Goal: Information Seeking & Learning: Understand process/instructions

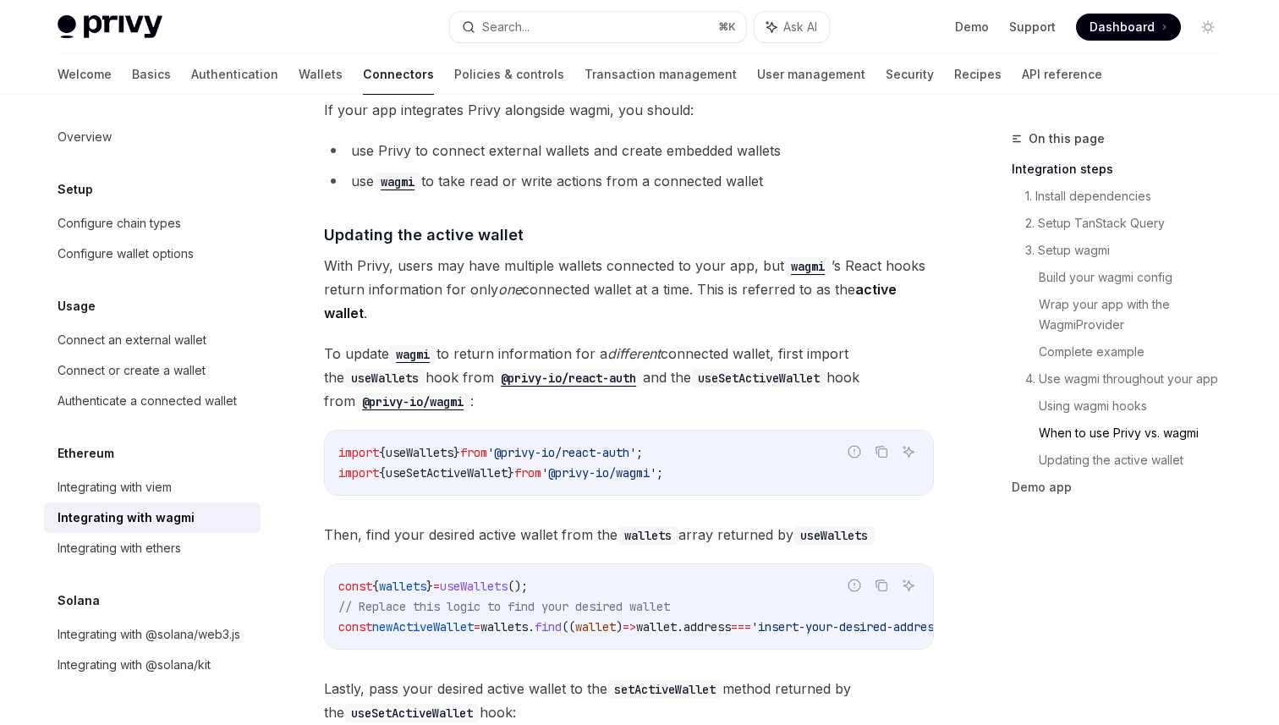
scroll to position [4879, 0]
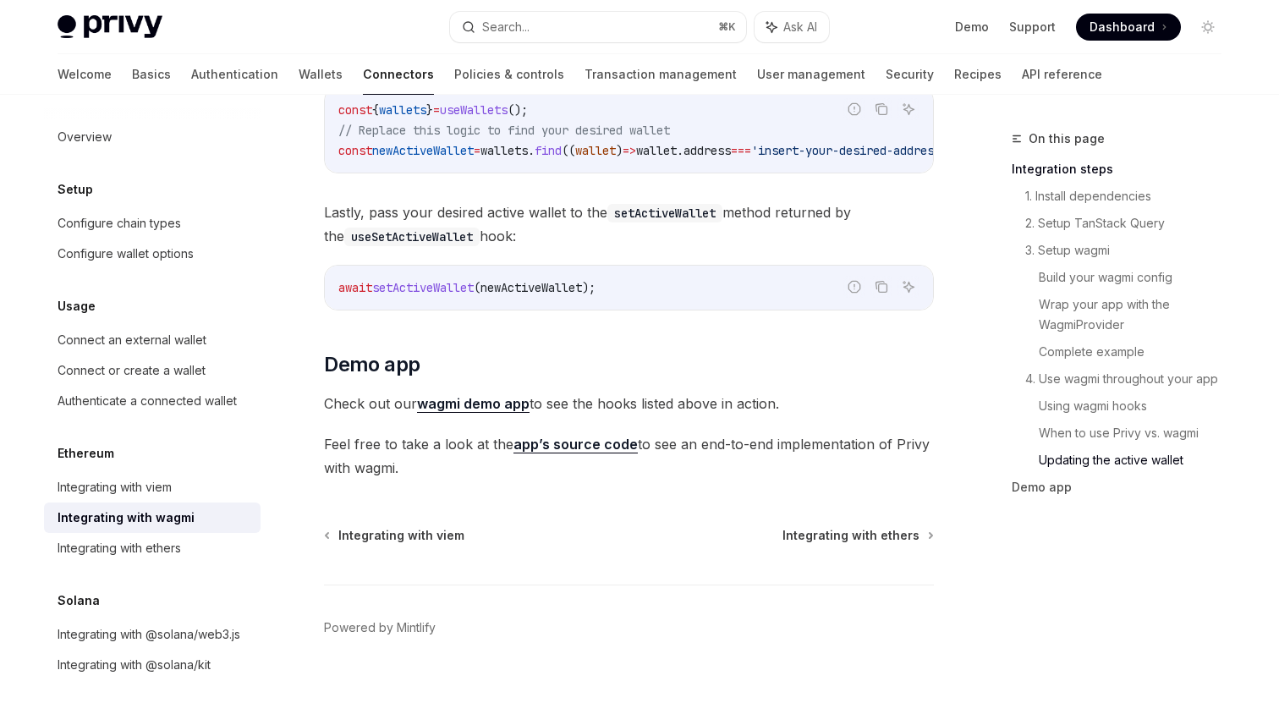
click at [494, 395] on link "wagmi demo app" at bounding box center [473, 404] width 113 height 18
click at [585, 85] on link "Transaction management" at bounding box center [661, 74] width 152 height 41
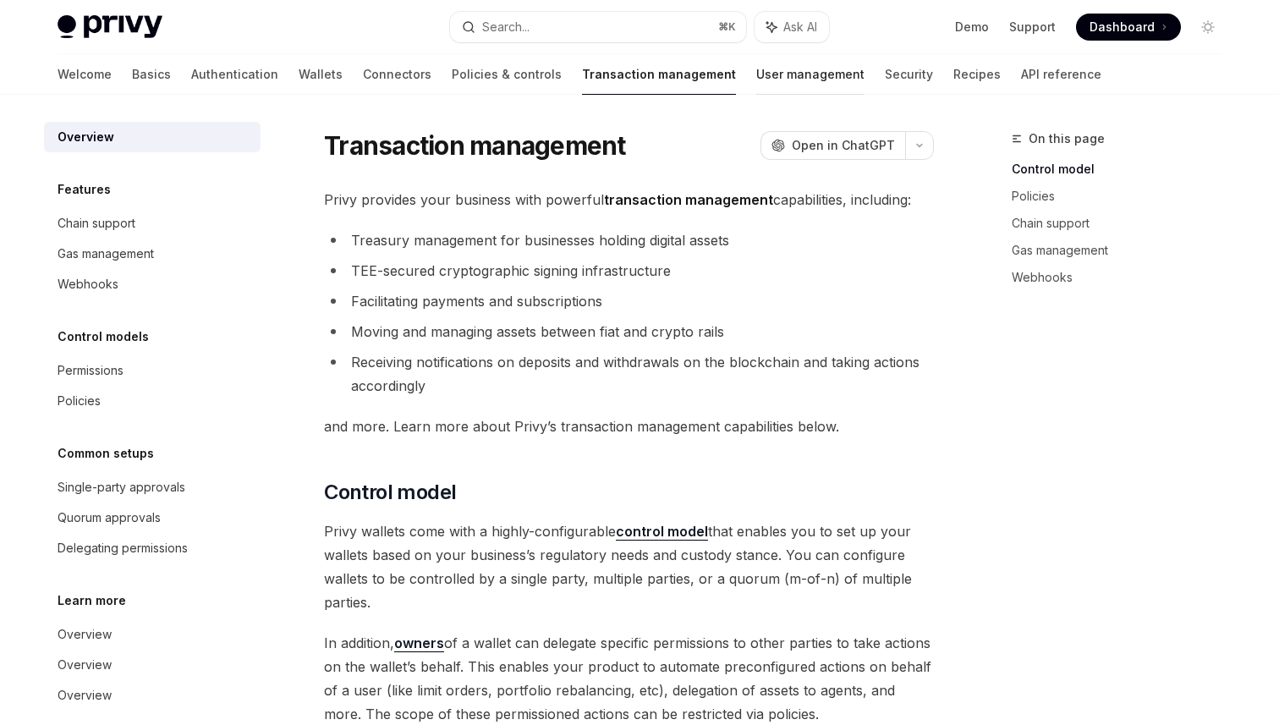
click at [756, 87] on link "User management" at bounding box center [810, 74] width 108 height 41
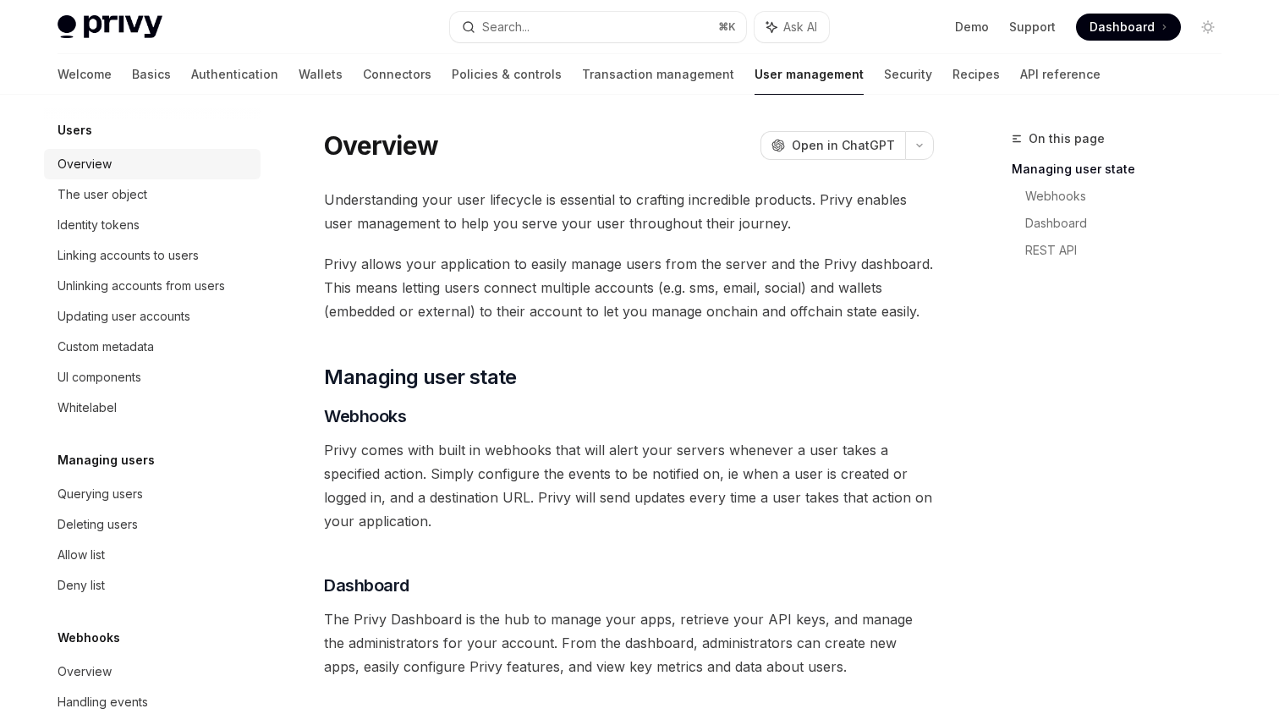
scroll to position [213, 0]
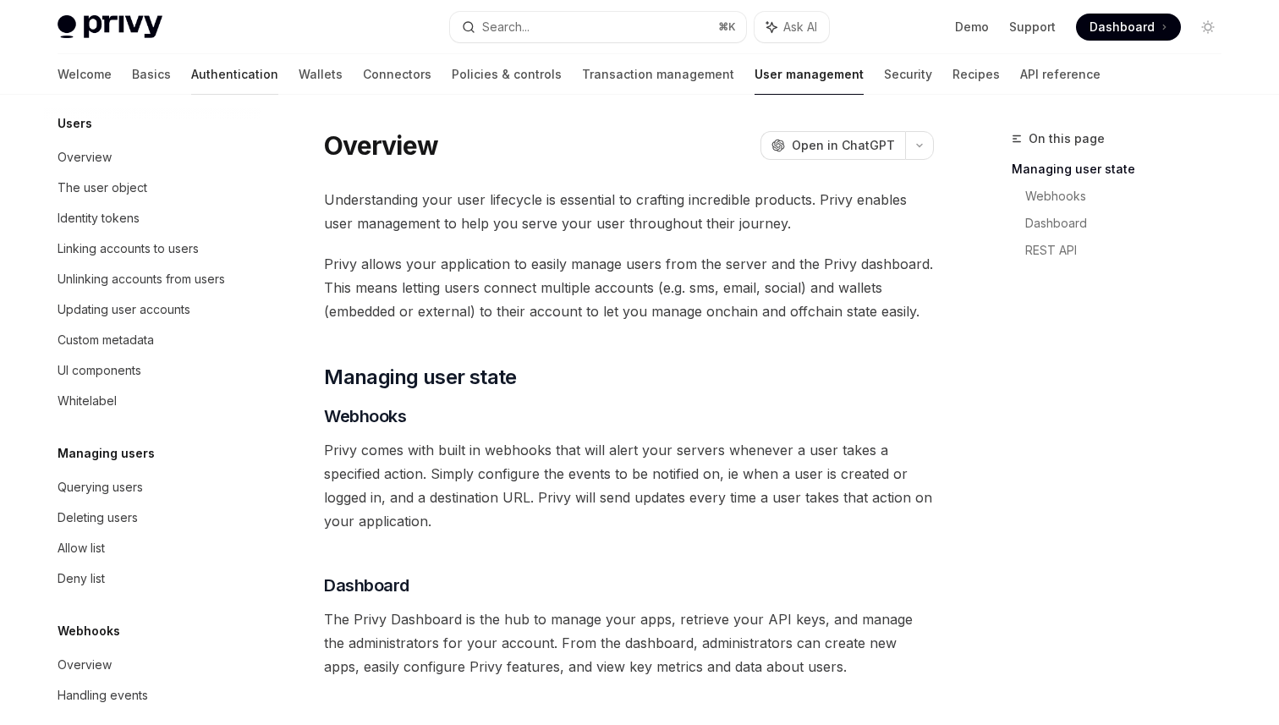
click at [191, 81] on link "Authentication" at bounding box center [234, 74] width 87 height 41
type textarea "*"
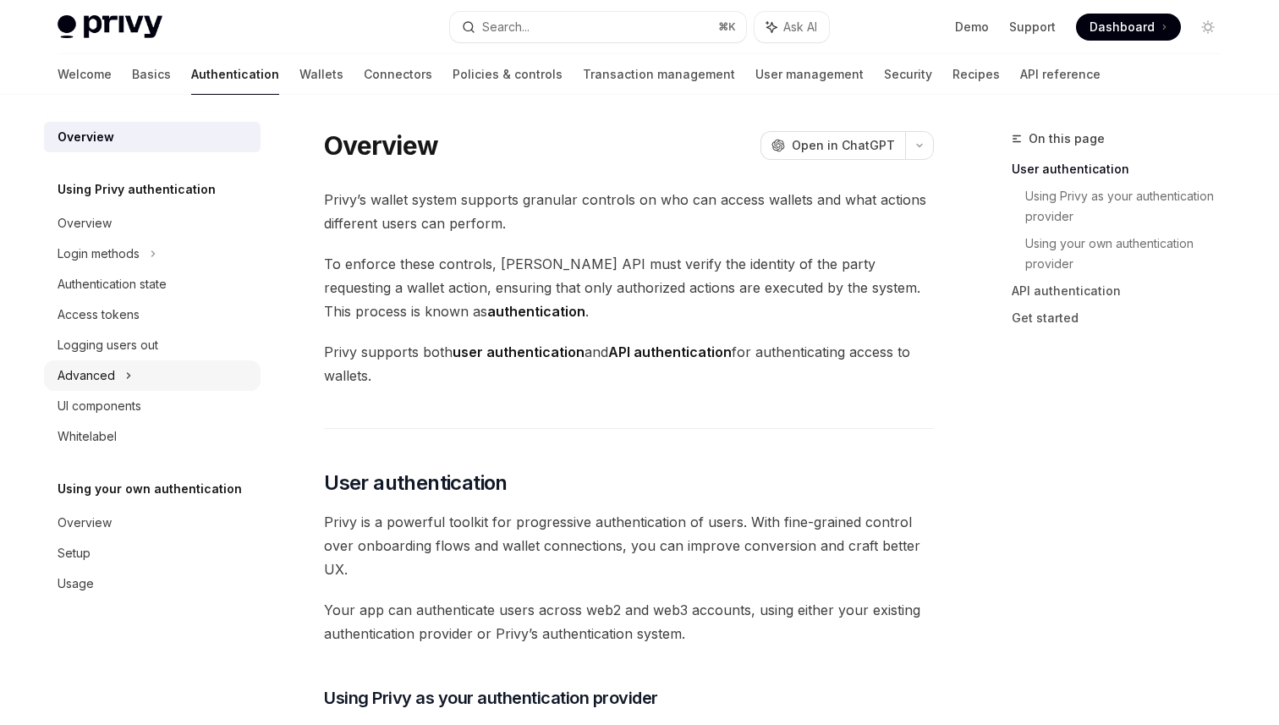
click at [131, 373] on div "Advanced" at bounding box center [152, 375] width 217 height 30
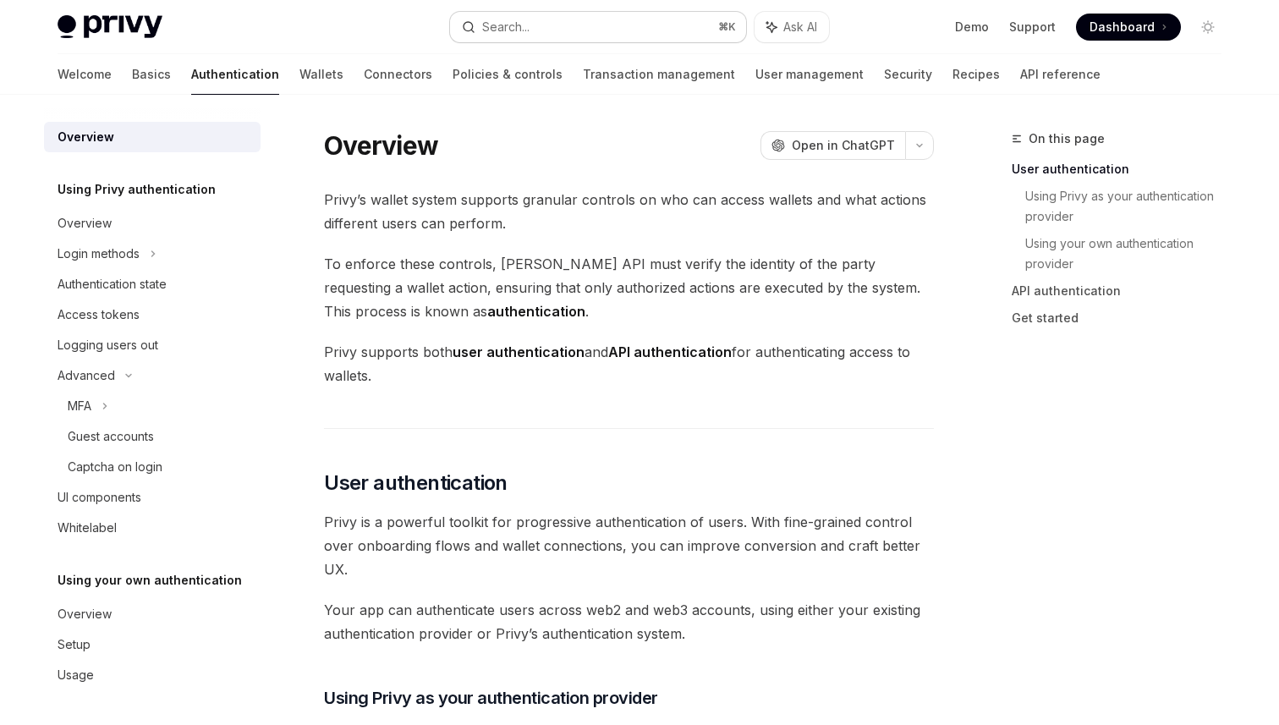
click at [536, 28] on button "Search... ⌘ K" at bounding box center [598, 27] width 296 height 30
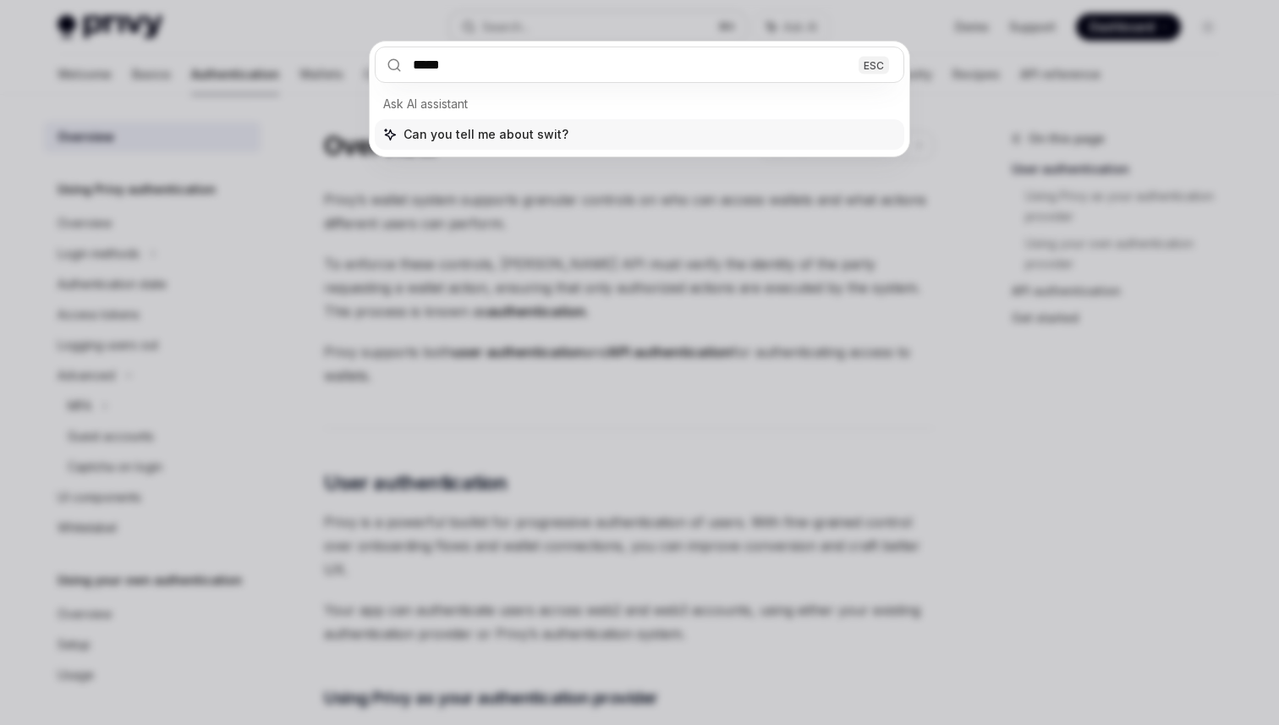
type input "******"
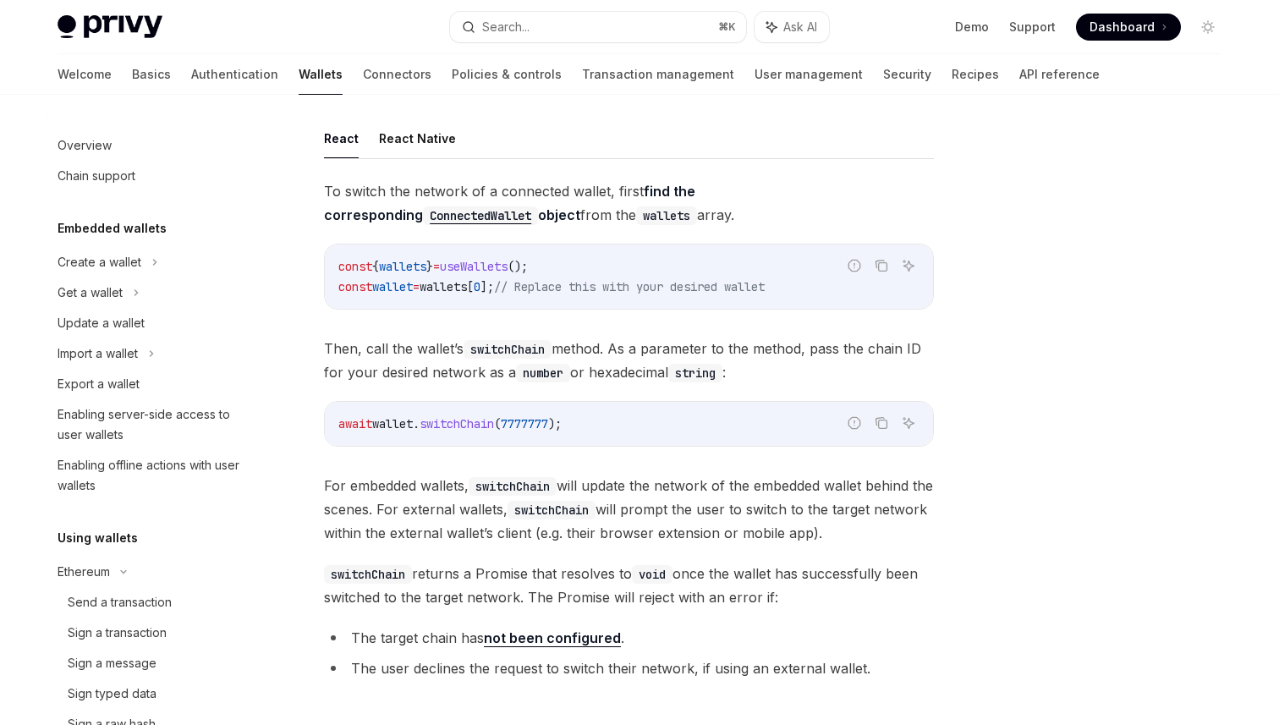
scroll to position [375, 0]
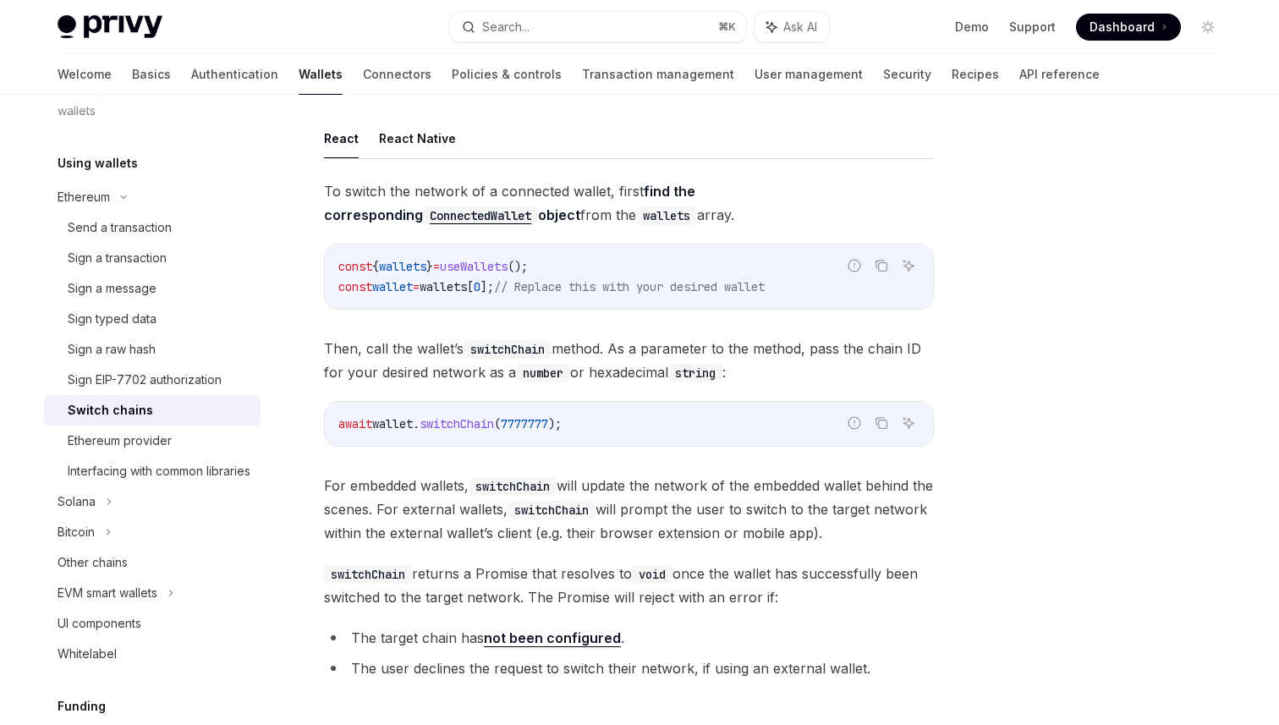
click at [508, 266] on span "useWallets" at bounding box center [474, 266] width 68 height 15
click at [480, 421] on span "switchChain" at bounding box center [457, 423] width 74 height 15
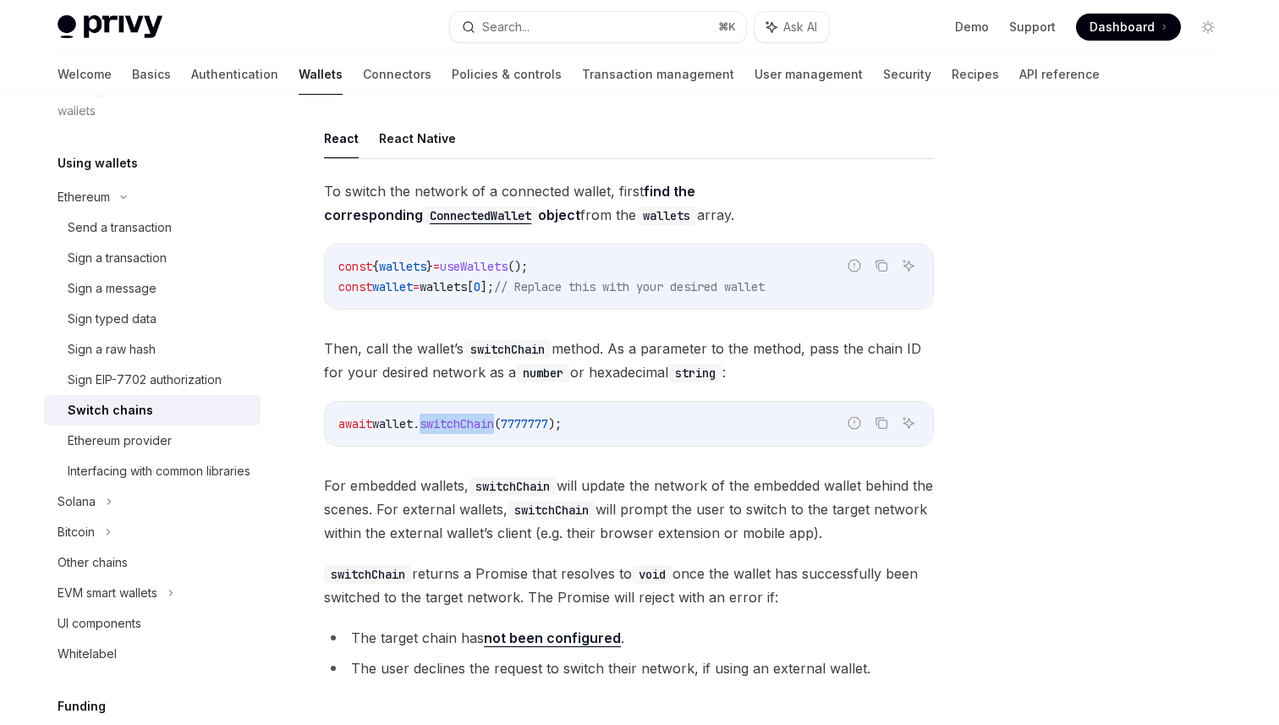
click at [480, 421] on span "switchChain" at bounding box center [457, 423] width 74 height 15
click at [506, 265] on span "useWallets" at bounding box center [474, 266] width 68 height 15
copy code "const { wallets } = useWallets ();"
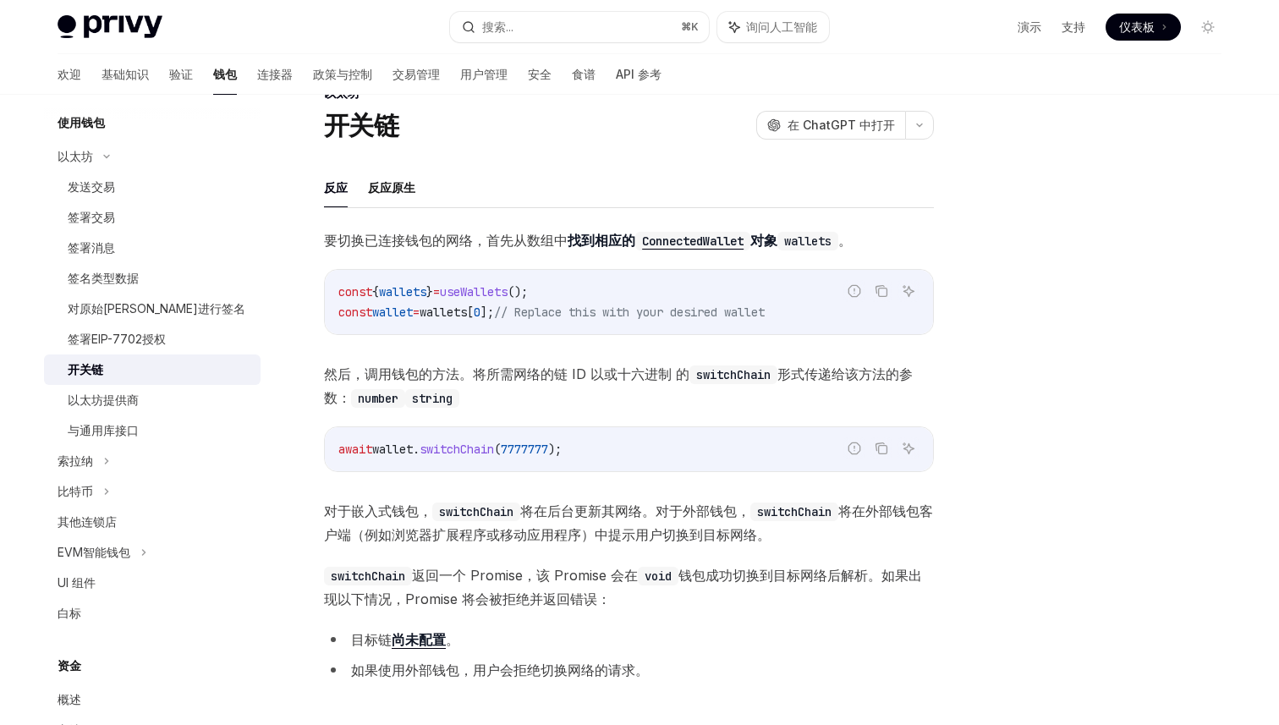
scroll to position [354, 0]
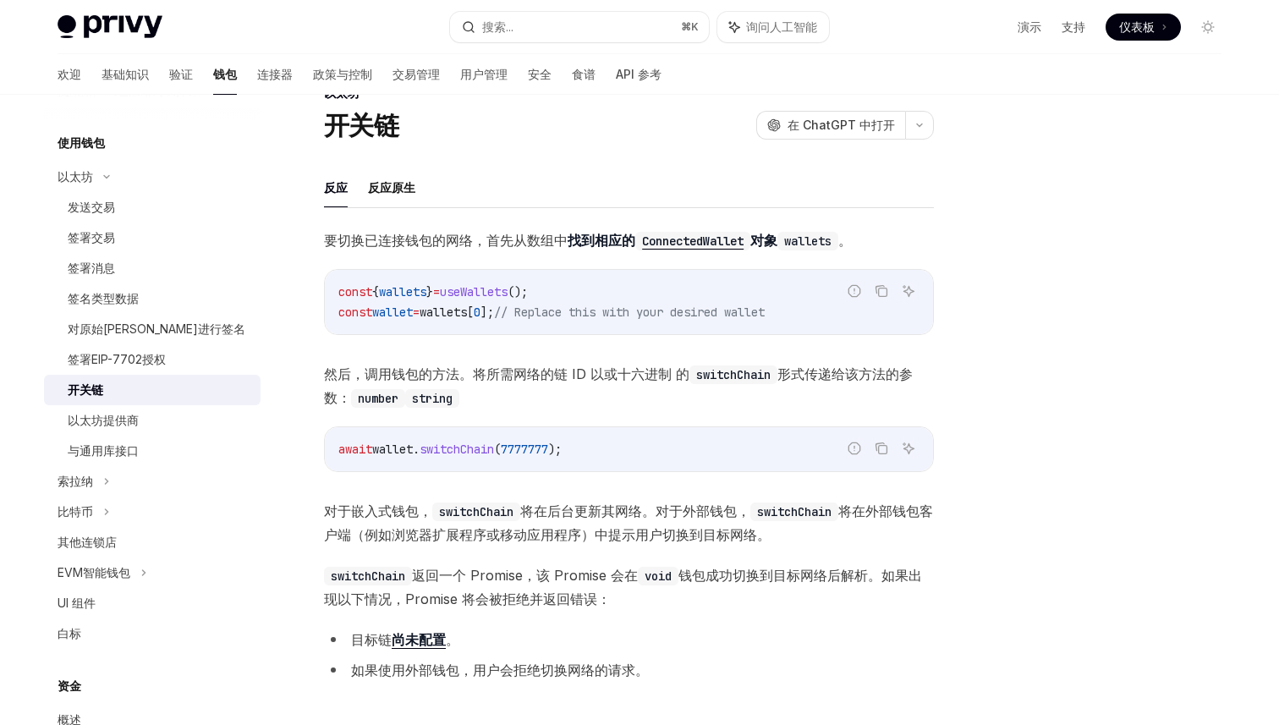
click at [463, 247] on font "要切换已连接钱包的网络，首先" at bounding box center [419, 240] width 190 height 17
click at [700, 239] on code "ConnectedWallet" at bounding box center [692, 241] width 115 height 19
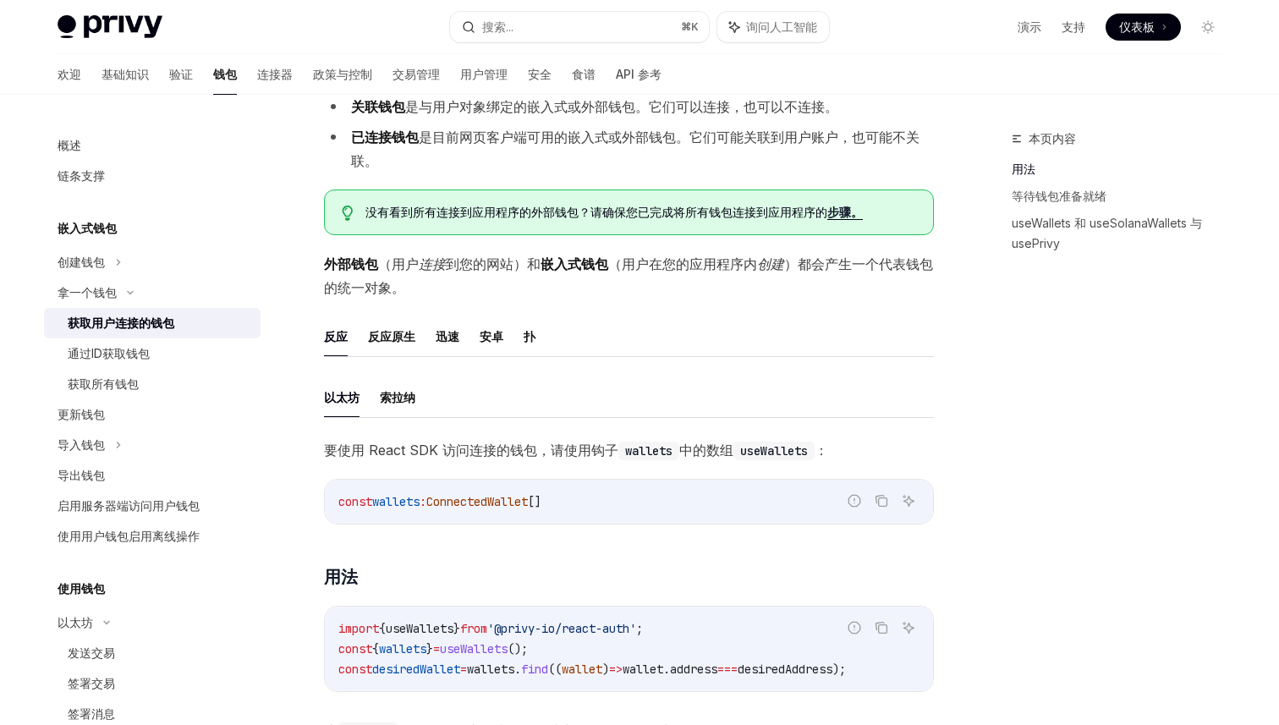
scroll to position [323, 0]
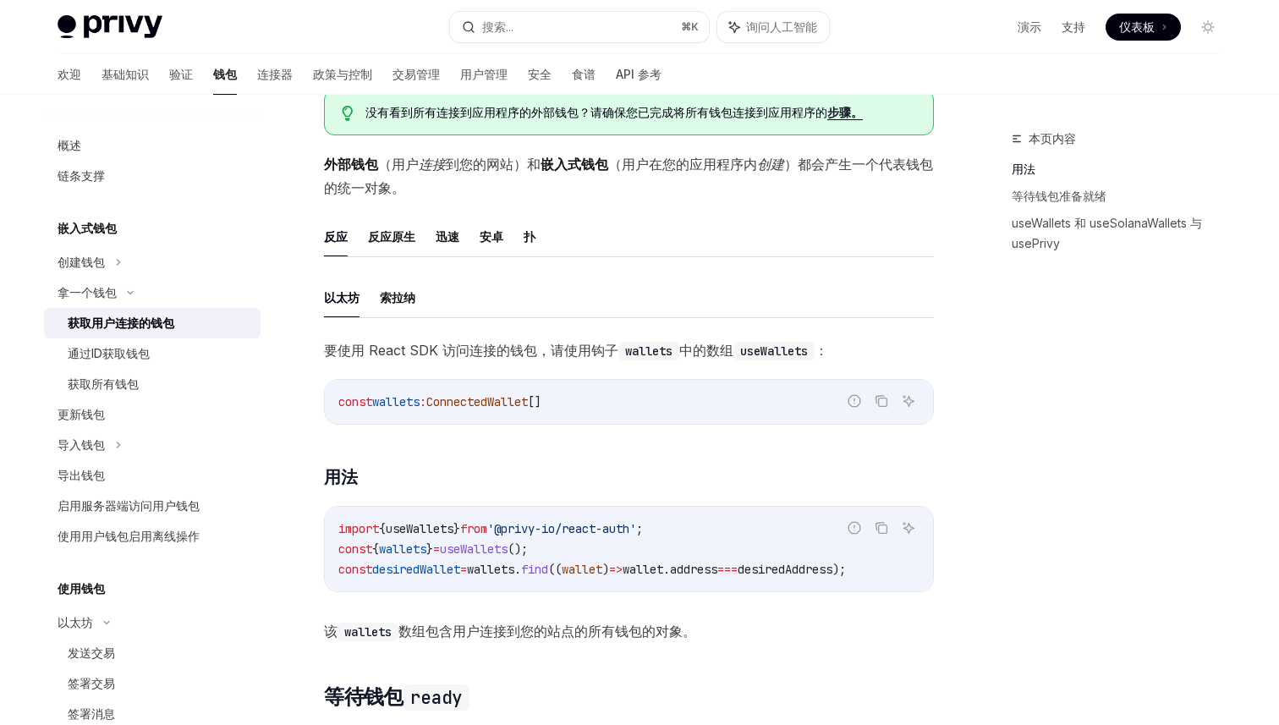
click at [534, 534] on span "'@privy-io/react-auth'" at bounding box center [561, 528] width 149 height 15
copy code "import { useWallets } from '@privy-io/react-auth' ;"
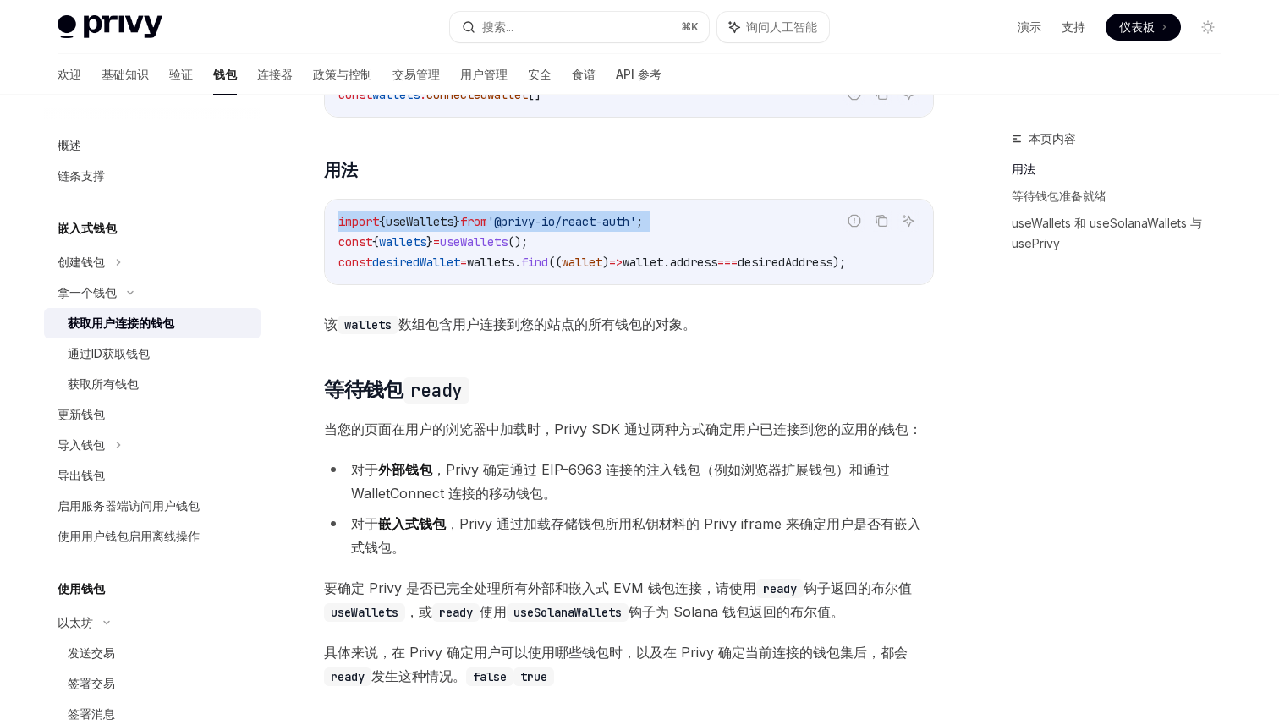
scroll to position [631, 0]
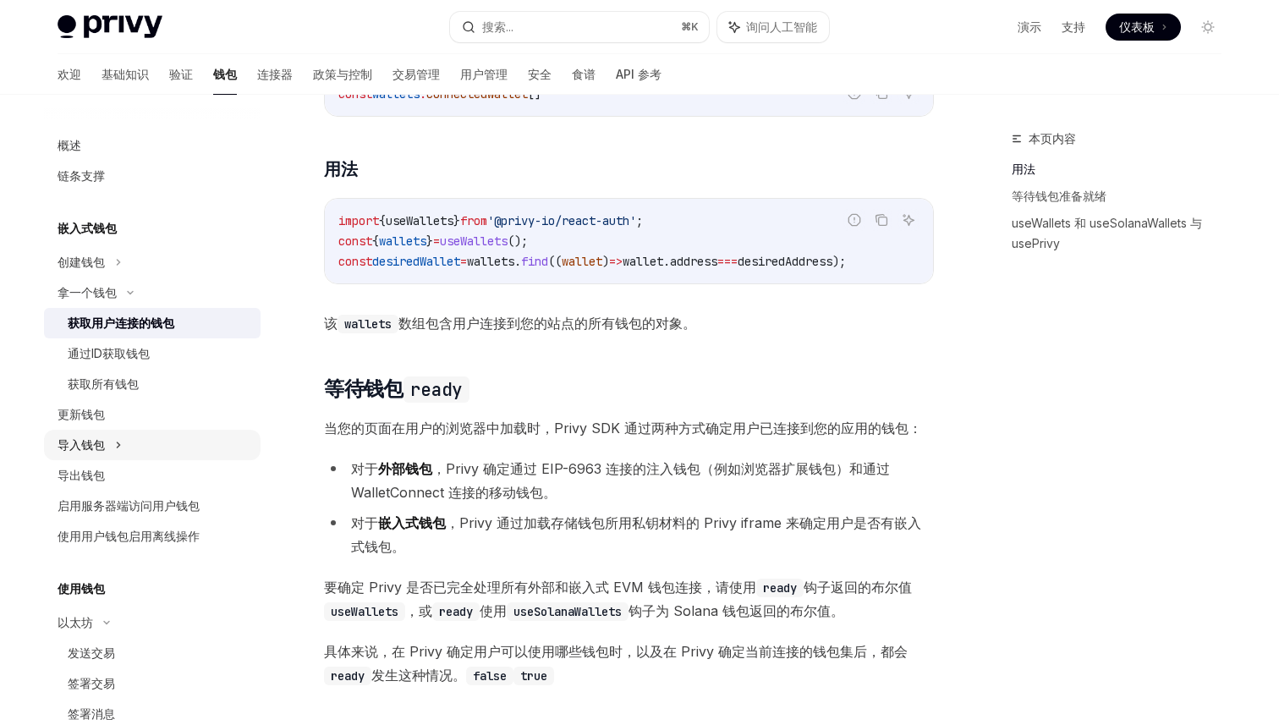
click at [113, 447] on div "导入钱包" at bounding box center [152, 445] width 217 height 30
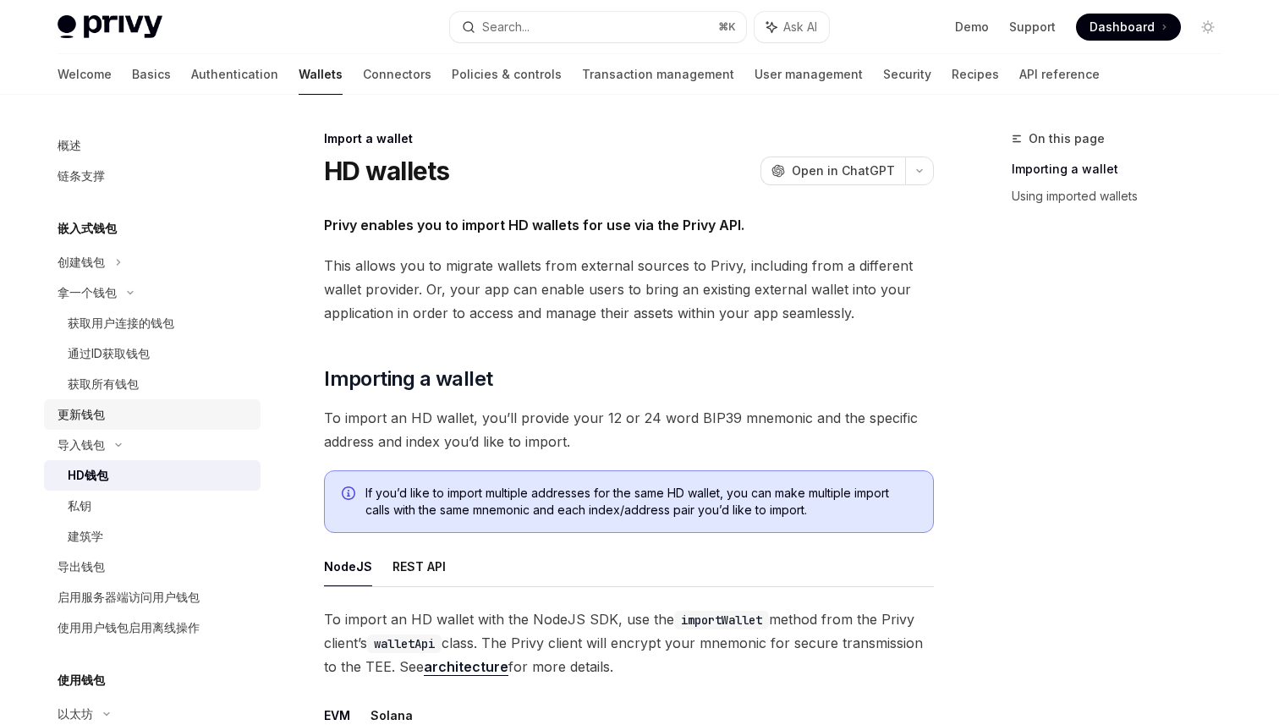
click at [130, 418] on div "更新钱包" at bounding box center [154, 414] width 193 height 20
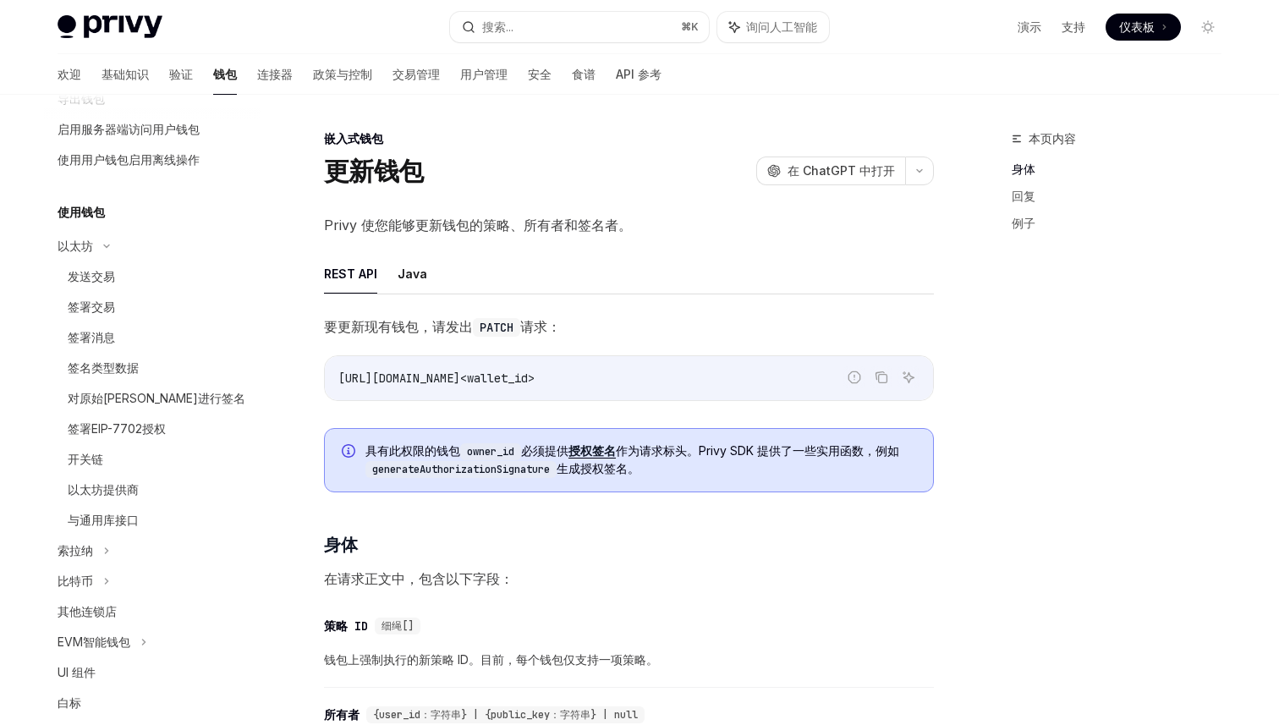
scroll to position [470, 0]
click at [143, 448] on div "开关链" at bounding box center [159, 458] width 183 height 20
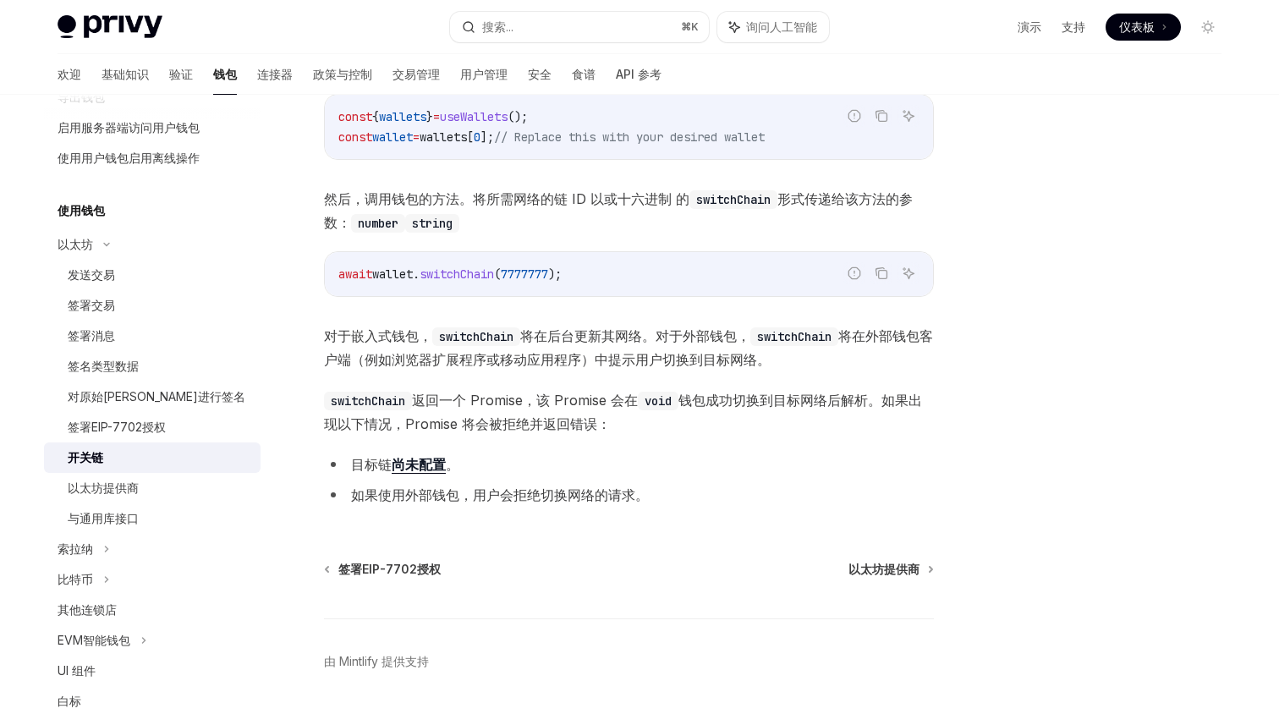
scroll to position [245, 0]
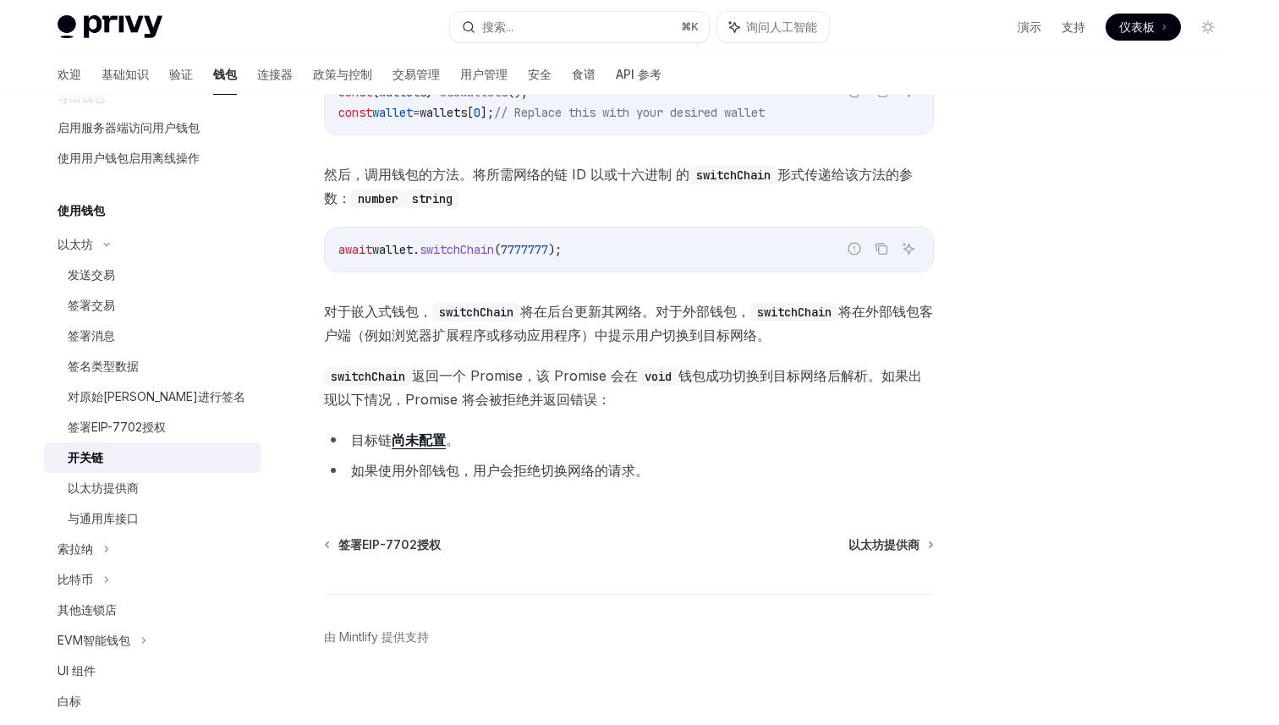
click at [422, 442] on font "尚未配置" at bounding box center [419, 439] width 54 height 17
type textarea "*"
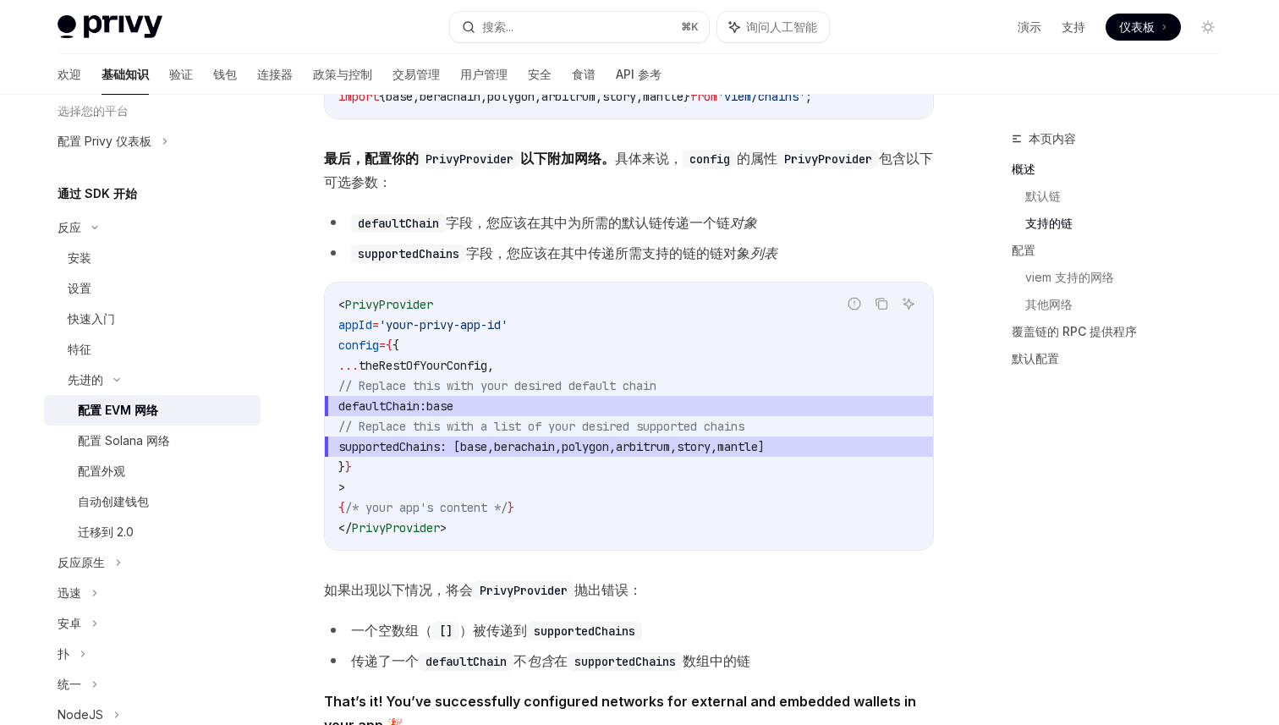
scroll to position [1733, 0]
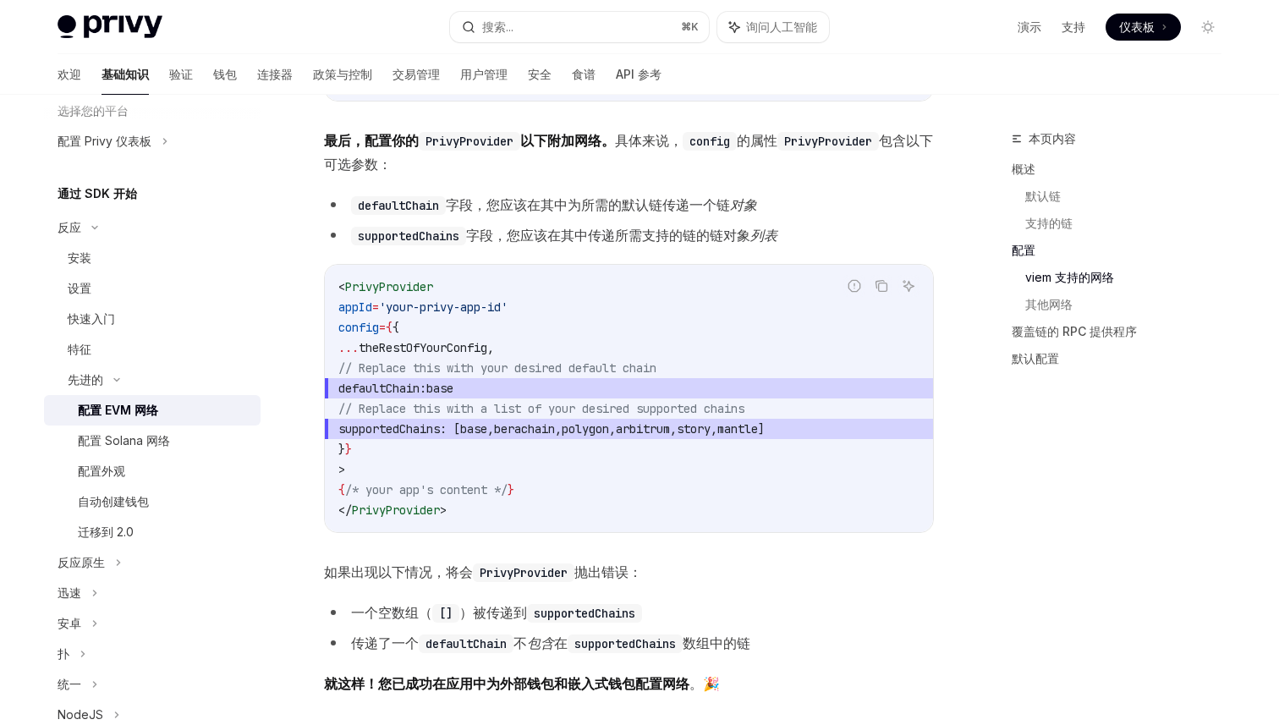
click at [426, 391] on span "defaultChain:" at bounding box center [382, 388] width 88 height 15
click at [440, 437] on span "supportedChains" at bounding box center [389, 428] width 102 height 15
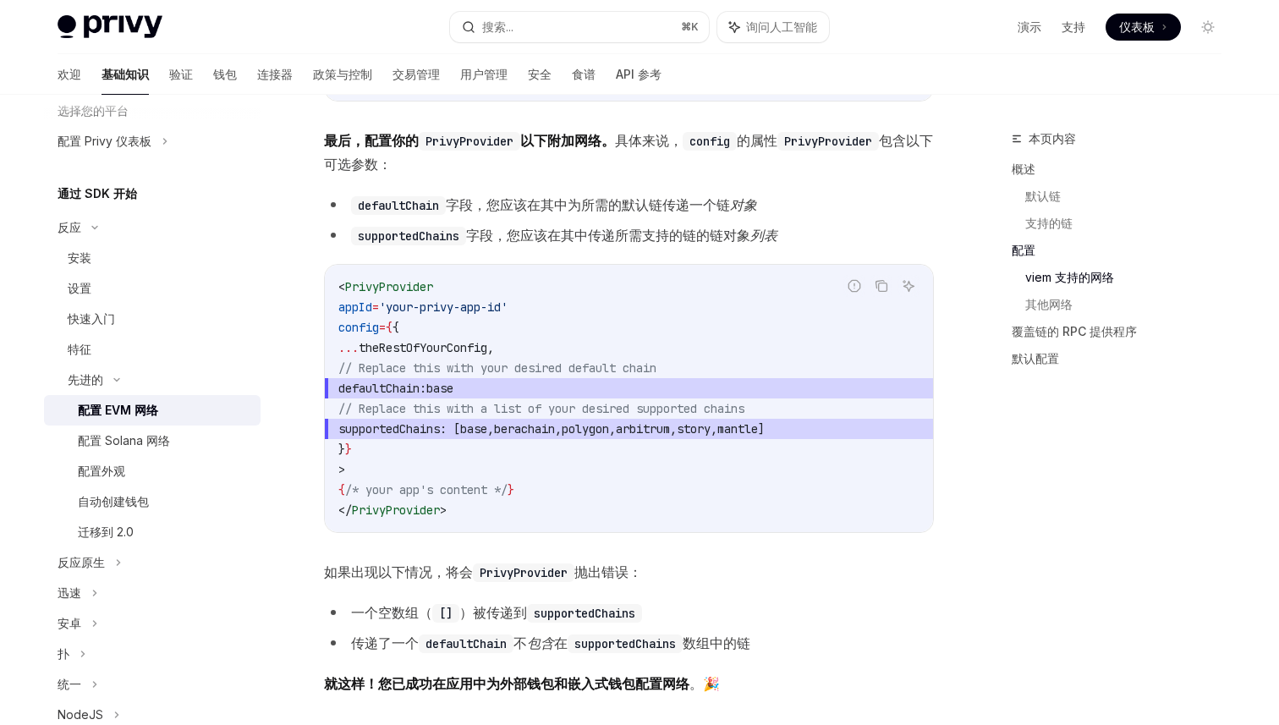
click at [440, 437] on span "supportedChains" at bounding box center [389, 428] width 102 height 15
copy code "supportedChains : [ base , berachain , polygon , arbitrum , story , mantle ]"
click at [440, 437] on span "supportedChains" at bounding box center [389, 428] width 102 height 15
drag, startPoint x: 397, startPoint y: 436, endPoint x: 885, endPoint y: 435, distance: 488.1
click at [885, 435] on span "supportedChains : [ base , berachain , polygon , arbitrum , story , mantle ]" at bounding box center [628, 429] width 581 height 20
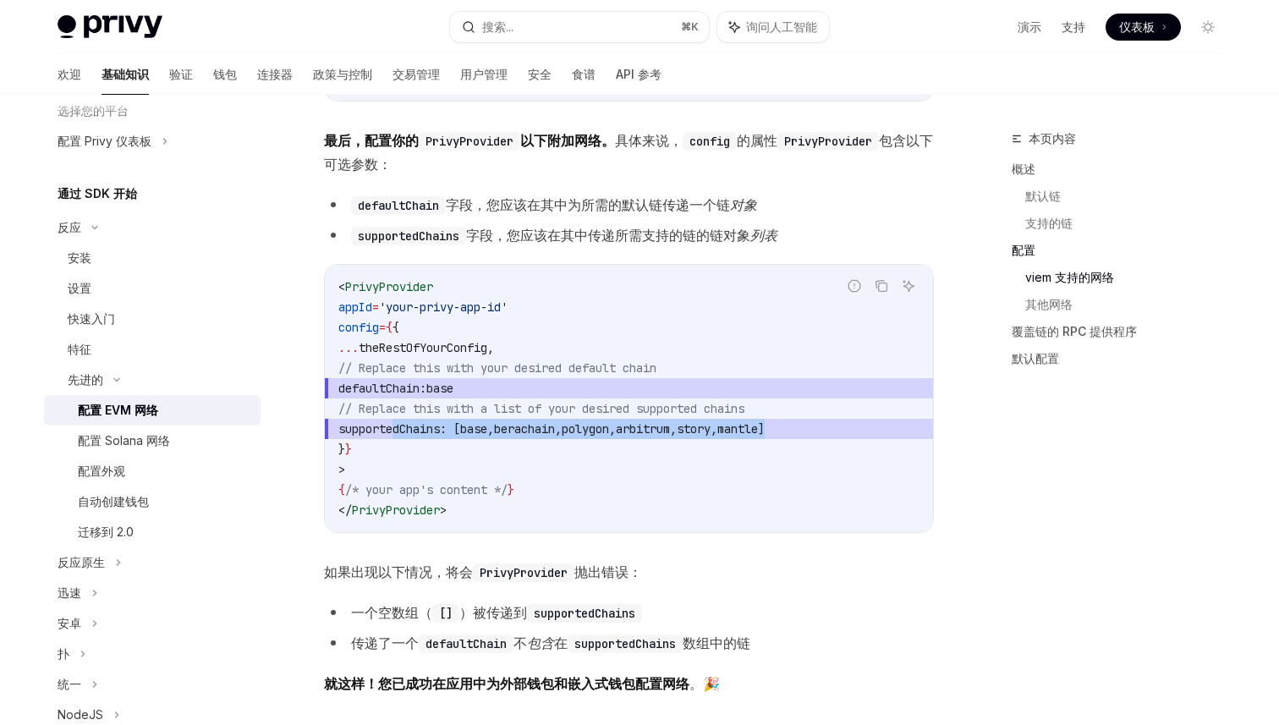
copy span "supportedChains : [ base , berachain , polygon , arbitrum , story , mantle ]"
click at [487, 434] on span "base" at bounding box center [473, 428] width 27 height 15
